Goal: Navigation & Orientation: Find specific page/section

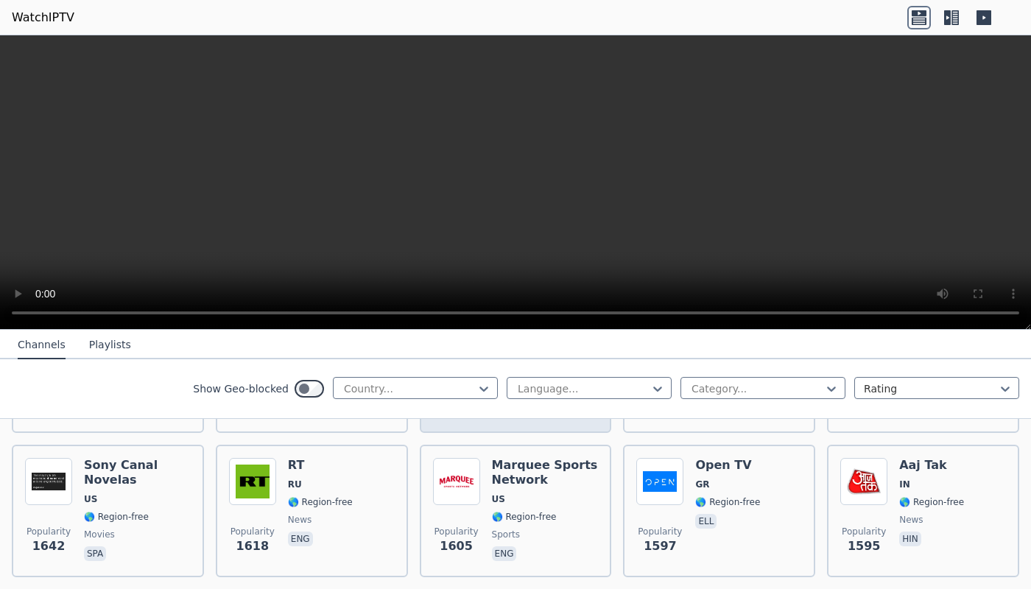
scroll to position [1178, 0]
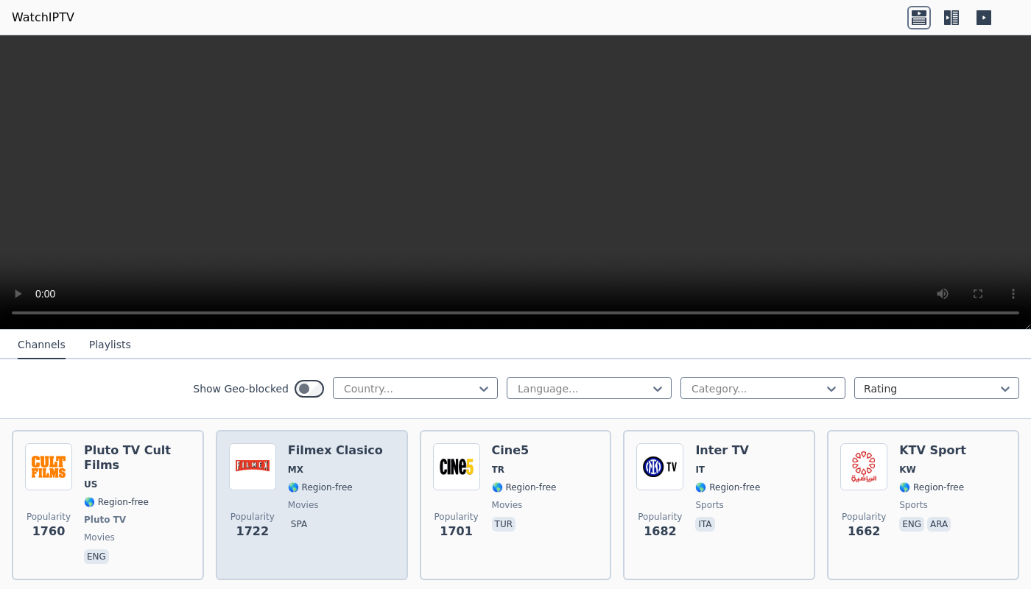
click at [300, 482] on span "🌎 Region-free" at bounding box center [320, 488] width 65 height 12
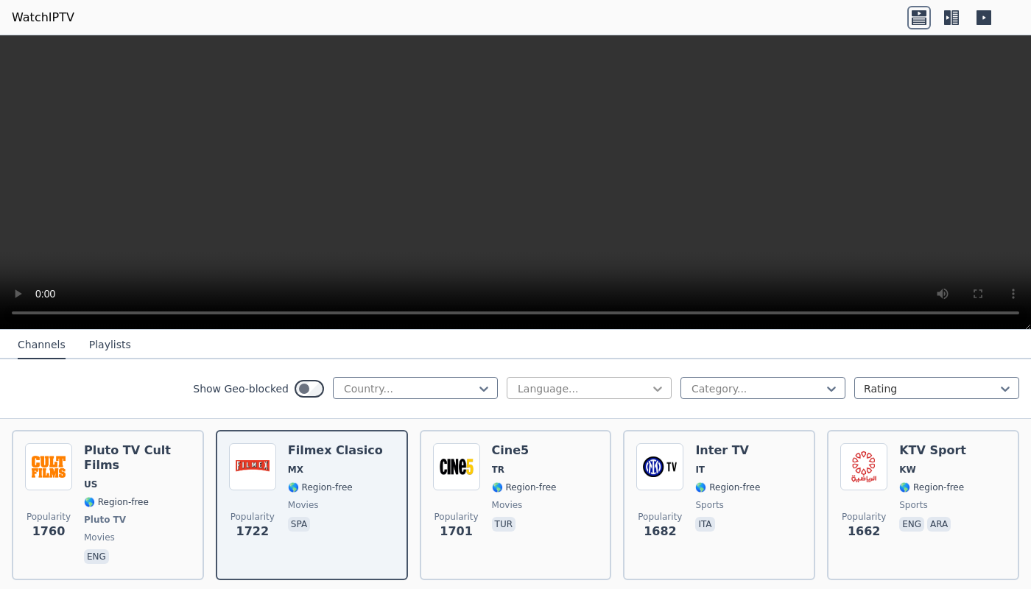
click at [653, 392] on icon at bounding box center [657, 389] width 9 height 5
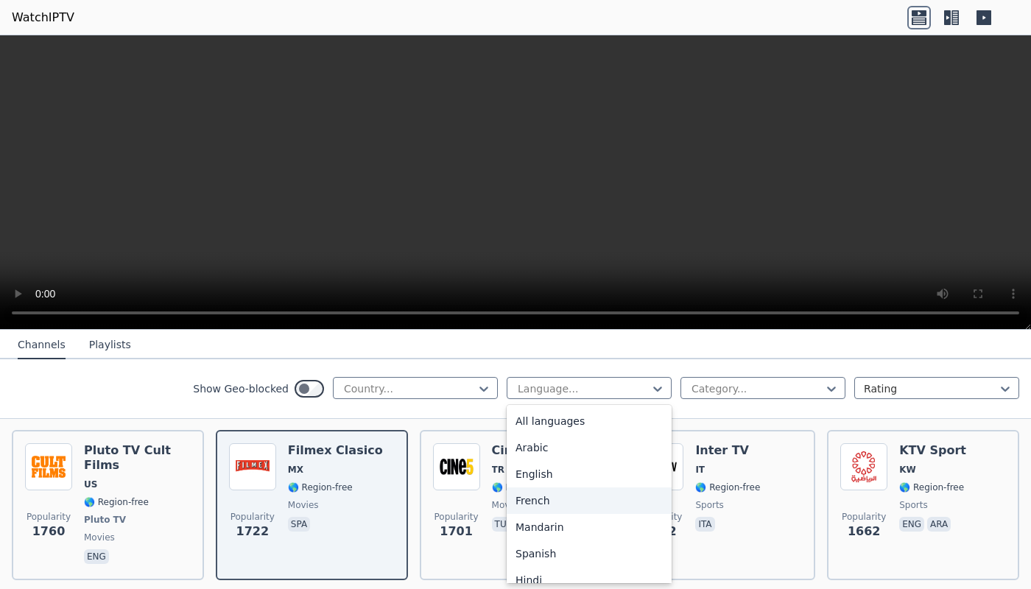
click at [539, 513] on div "French" at bounding box center [589, 501] width 165 height 27
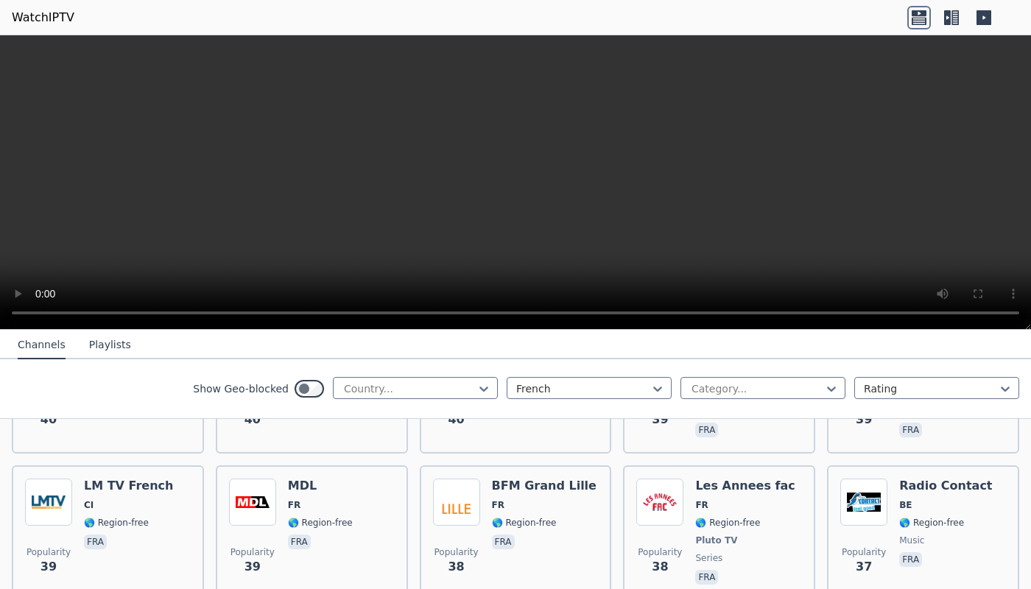
scroll to position [6554, 0]
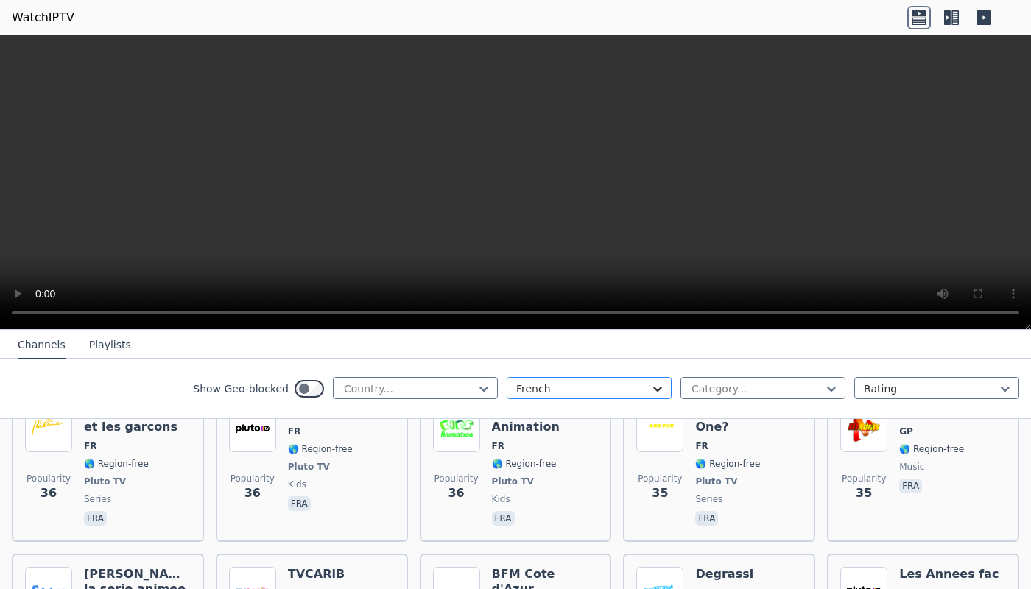
click at [653, 390] on icon at bounding box center [657, 389] width 9 height 5
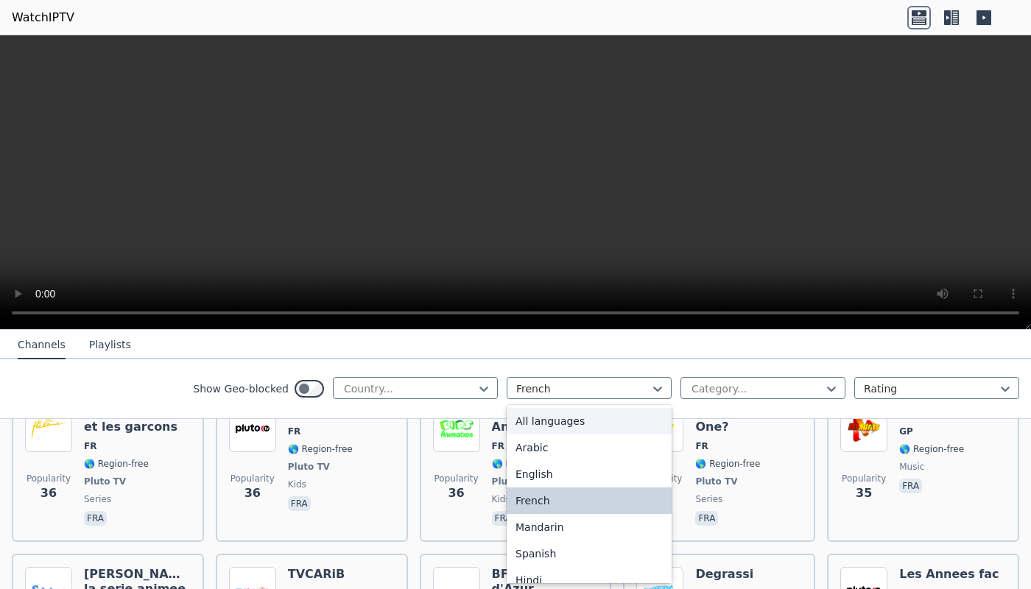
click at [544, 423] on div "All languages" at bounding box center [589, 421] width 165 height 27
